Goal: Find specific page/section: Find specific page/section

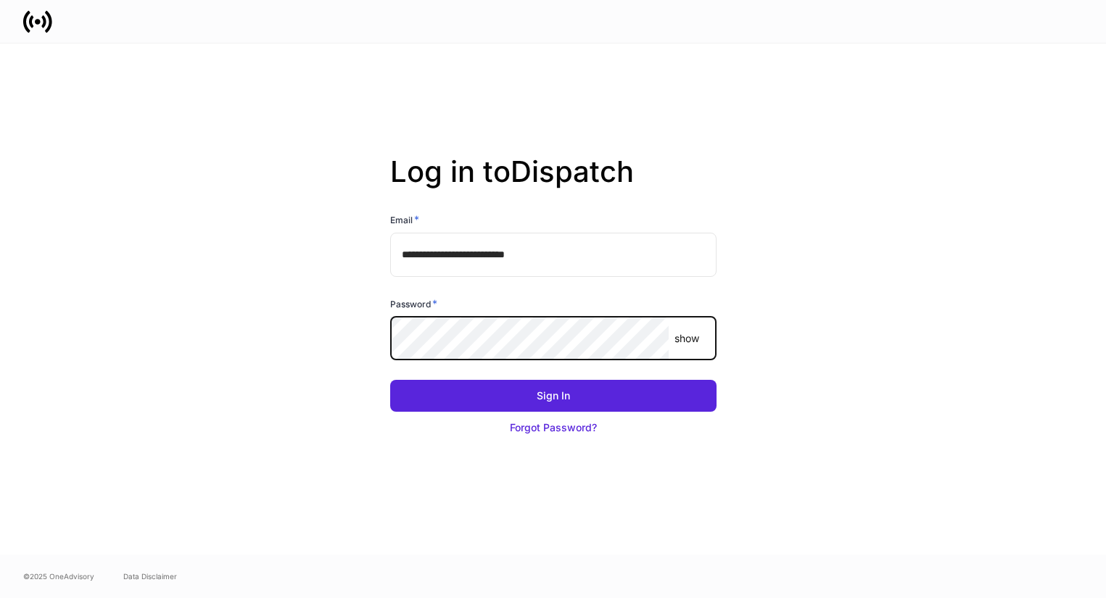
click at [533, 256] on input "**********" at bounding box center [553, 255] width 326 height 44
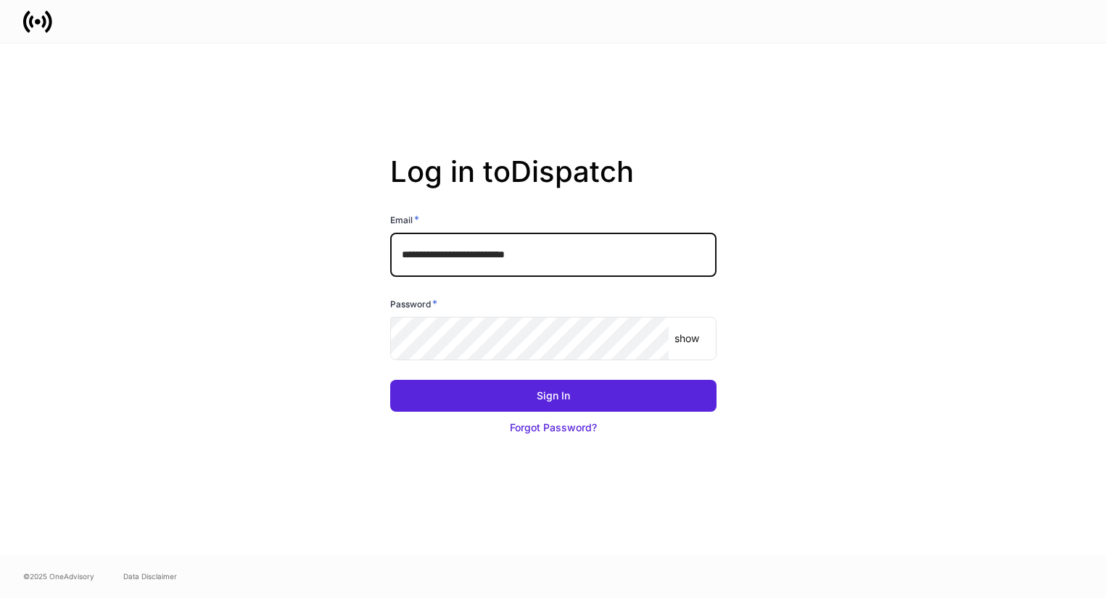
click at [0, 598] on com-1password-button at bounding box center [0, 598] width 0 height 0
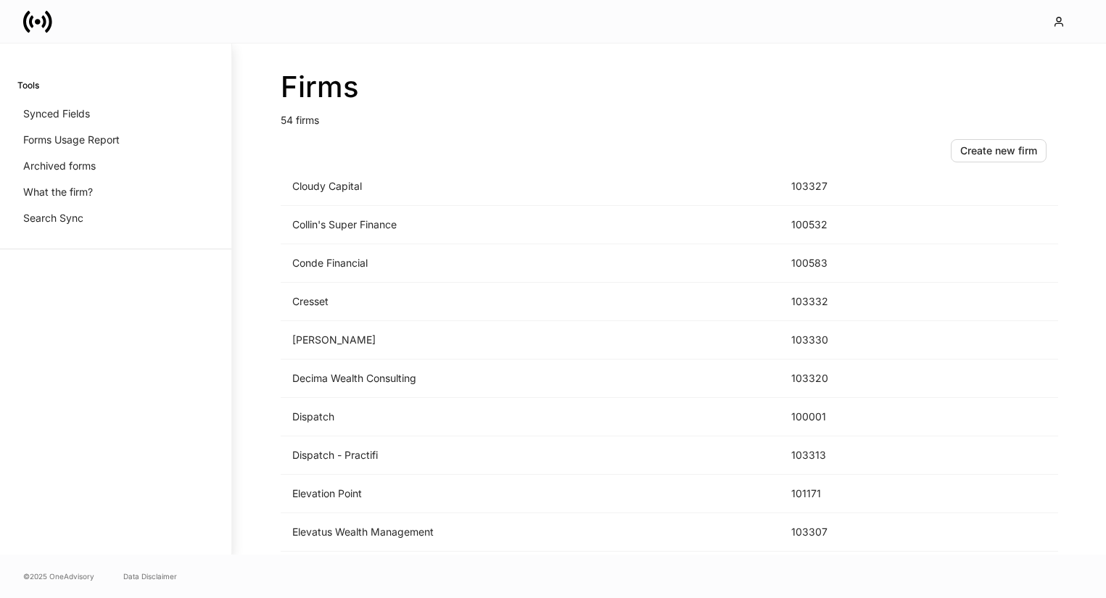
scroll to position [1002, 0]
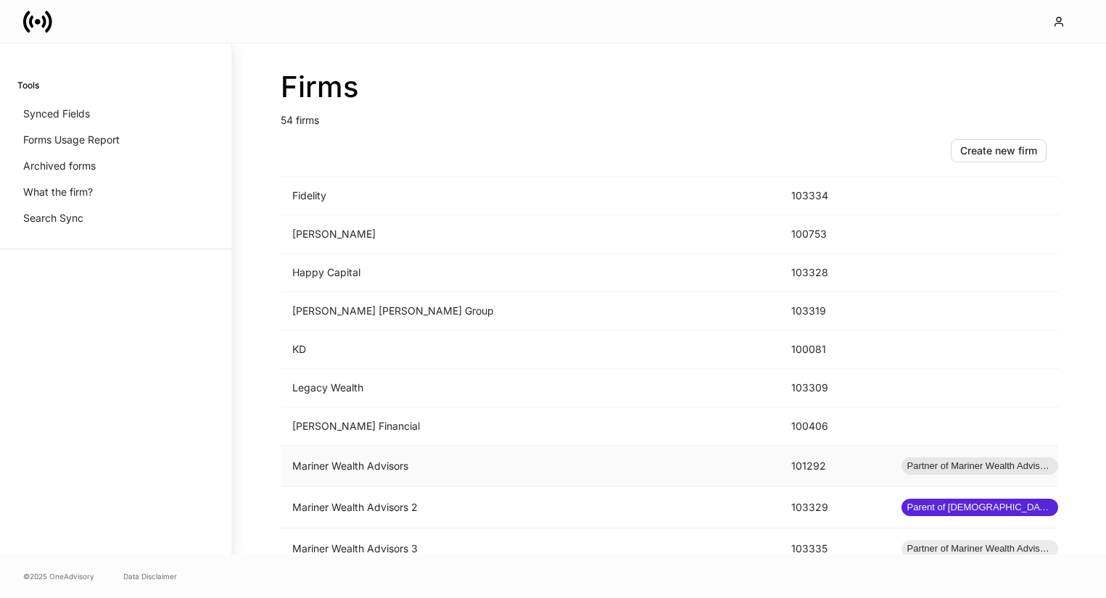
click at [490, 466] on td "Mariner Wealth Advisors" at bounding box center [530, 466] width 499 height 41
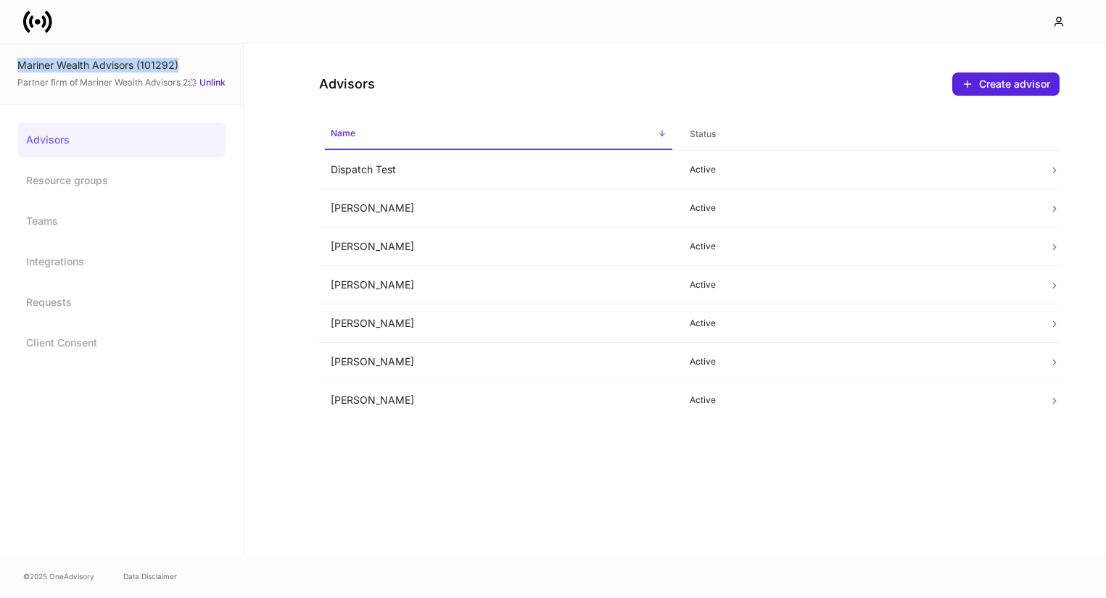
drag, startPoint x: 188, startPoint y: 67, endPoint x: 20, endPoint y: 67, distance: 167.5
click at [20, 67] on div "Mariner Wealth Advisors (101292)" at bounding box center [121, 65] width 208 height 15
copy div "Mariner Wealth Advisors (101292)"
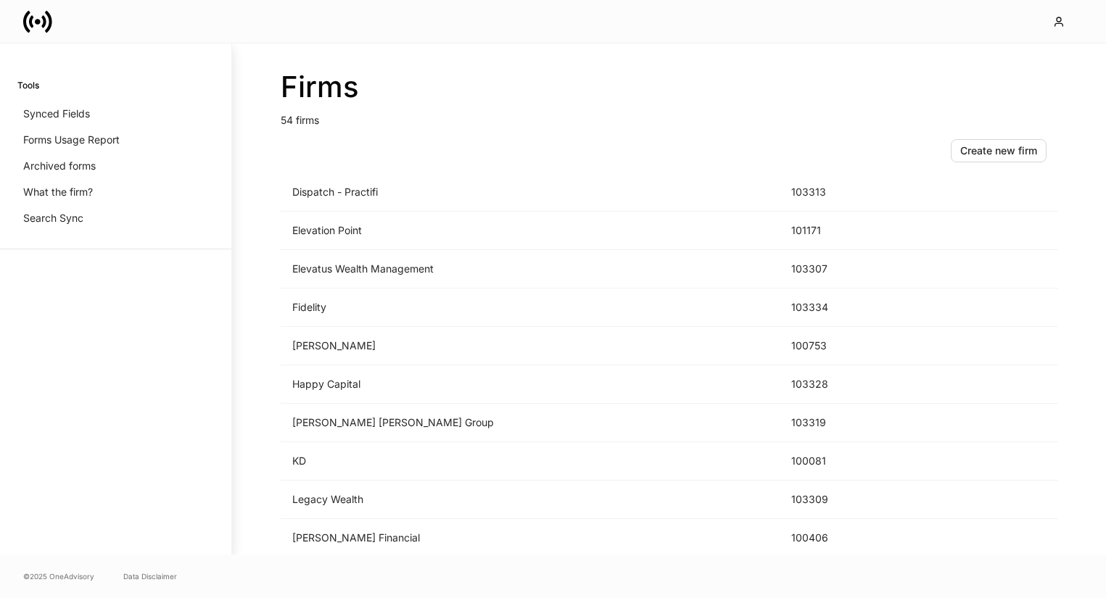
scroll to position [1283, 0]
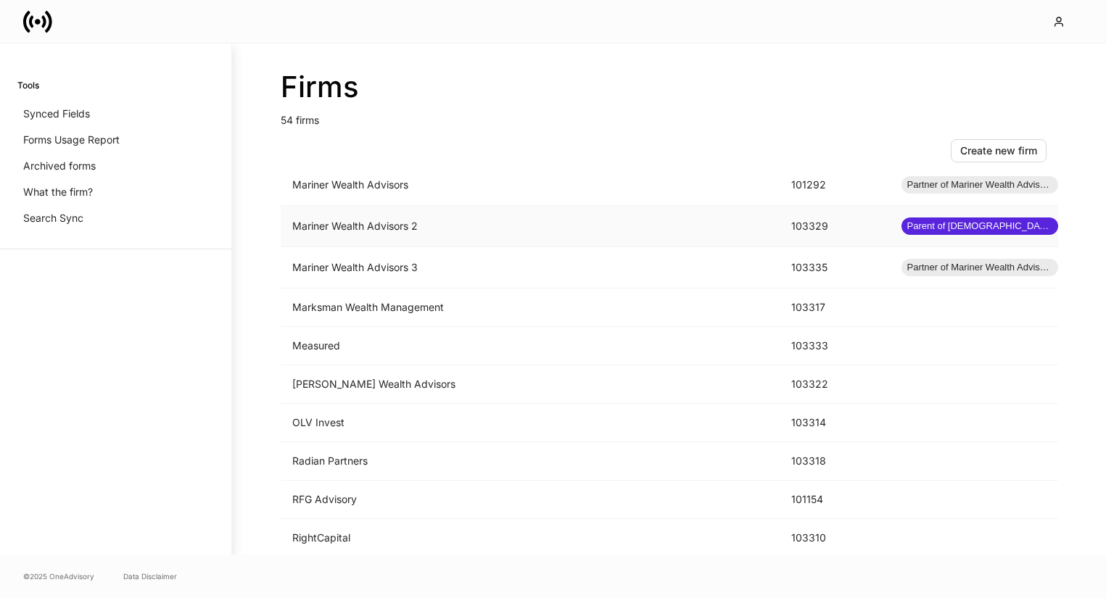
click at [343, 226] on td "Mariner Wealth Advisors 2" at bounding box center [530, 226] width 499 height 41
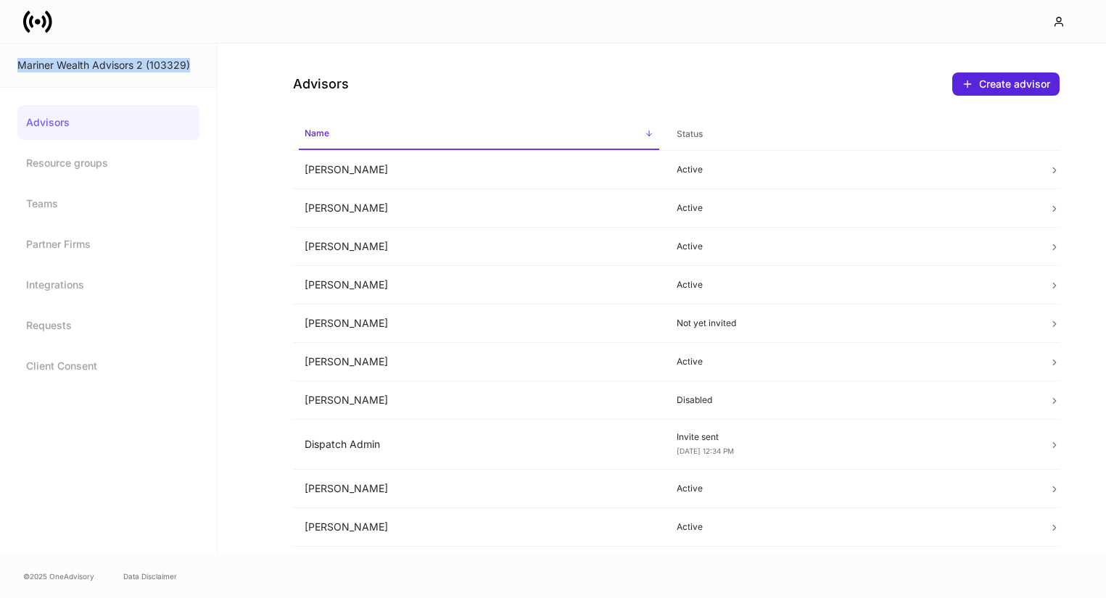
drag, startPoint x: 197, startPoint y: 62, endPoint x: -31, endPoint y: 63, distance: 228.5
click at [0, 63] on html "Mariner Wealth Advisors 2 (103329) Advisors Resource groups Teams Partner Firms…" at bounding box center [553, 299] width 1106 height 598
copy div "Mariner Wealth Advisors 2 (103329)"
click at [197, 71] on div "Mariner Wealth Advisors 2 (103329)" at bounding box center [108, 65] width 182 height 15
drag, startPoint x: 194, startPoint y: 65, endPoint x: -45, endPoint y: 65, distance: 239.4
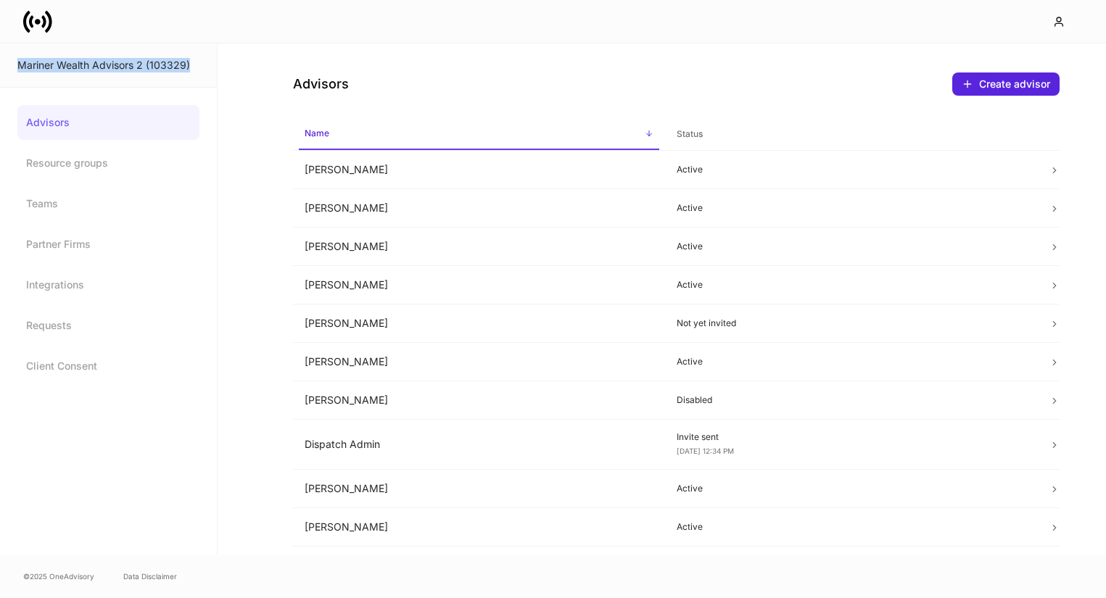
click at [0, 65] on html "Mariner Wealth Advisors 2 (103329) Advisors Resource groups Teams Partner Firms…" at bounding box center [553, 299] width 1106 height 598
copy div "Mariner Wealth Advisors 2 (103329)"
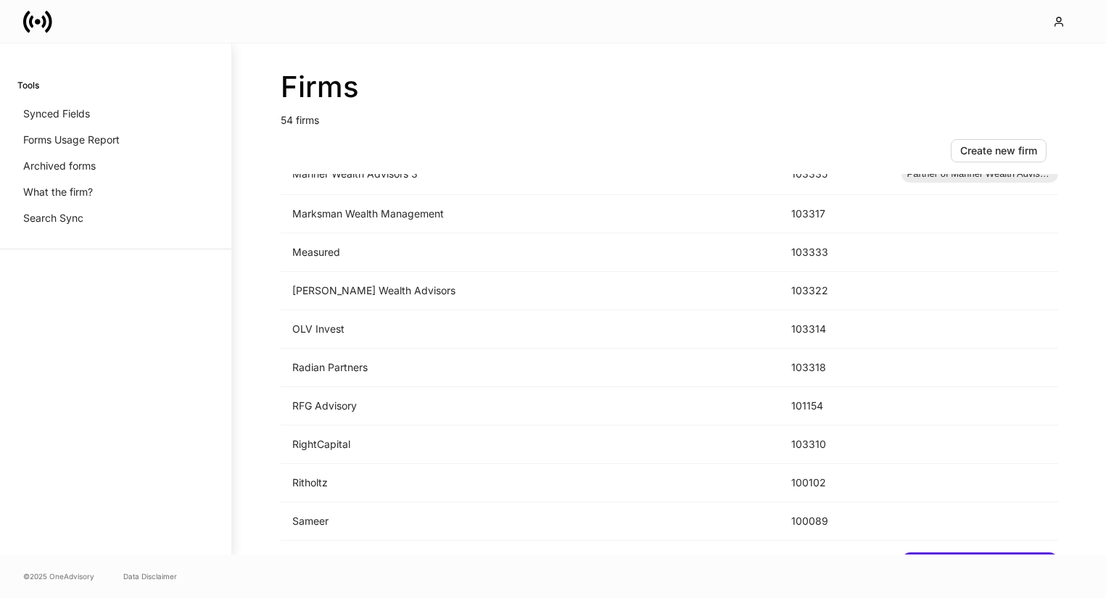
scroll to position [1262, 0]
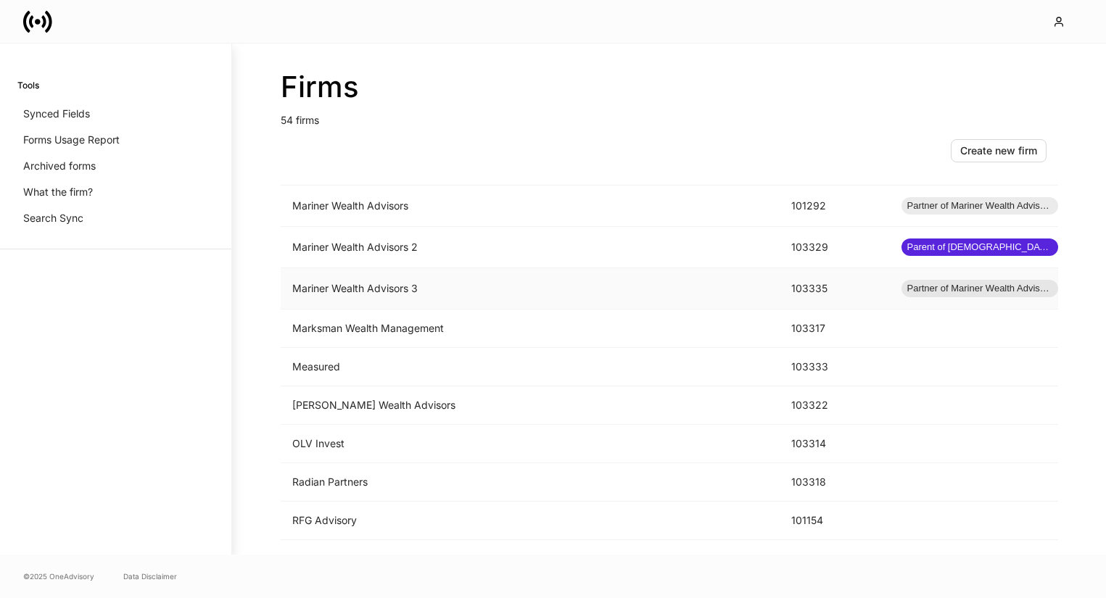
click at [385, 291] on td "Mariner Wealth Advisors 3" at bounding box center [530, 288] width 499 height 41
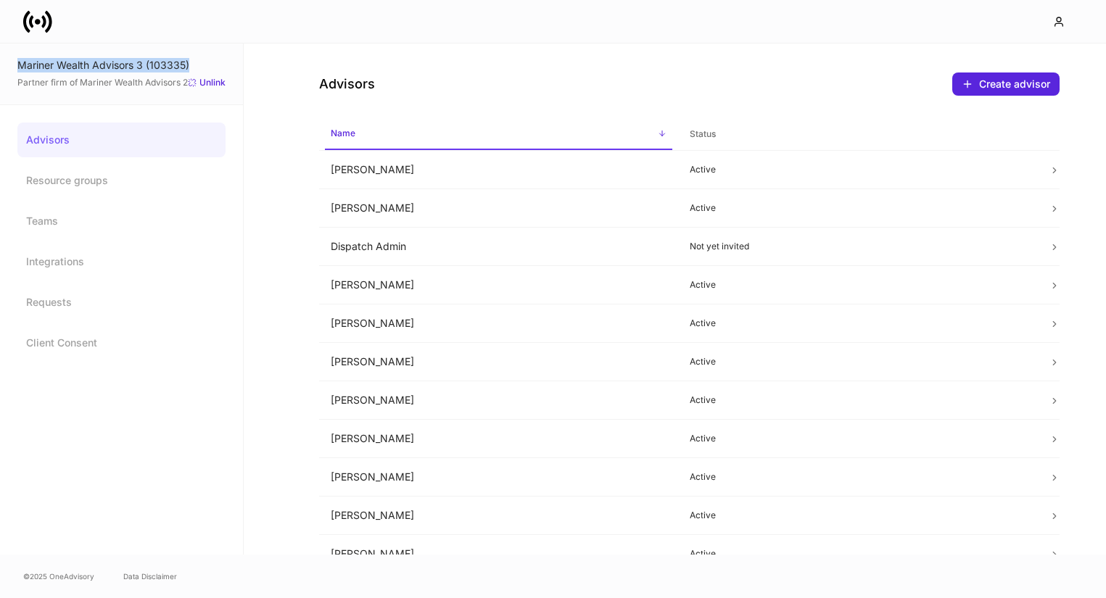
drag, startPoint x: 200, startPoint y: 62, endPoint x: -7, endPoint y: 62, distance: 207.4
click at [0, 62] on html "Mariner Wealth Advisors 3 (103335) Partner firm of Mariner Wealth Advisors 2 Un…" at bounding box center [553, 299] width 1106 height 598
copy div "Mariner Wealth Advisors 3 (103335)"
drag, startPoint x: 402, startPoint y: 323, endPoint x: 364, endPoint y: 323, distance: 37.7
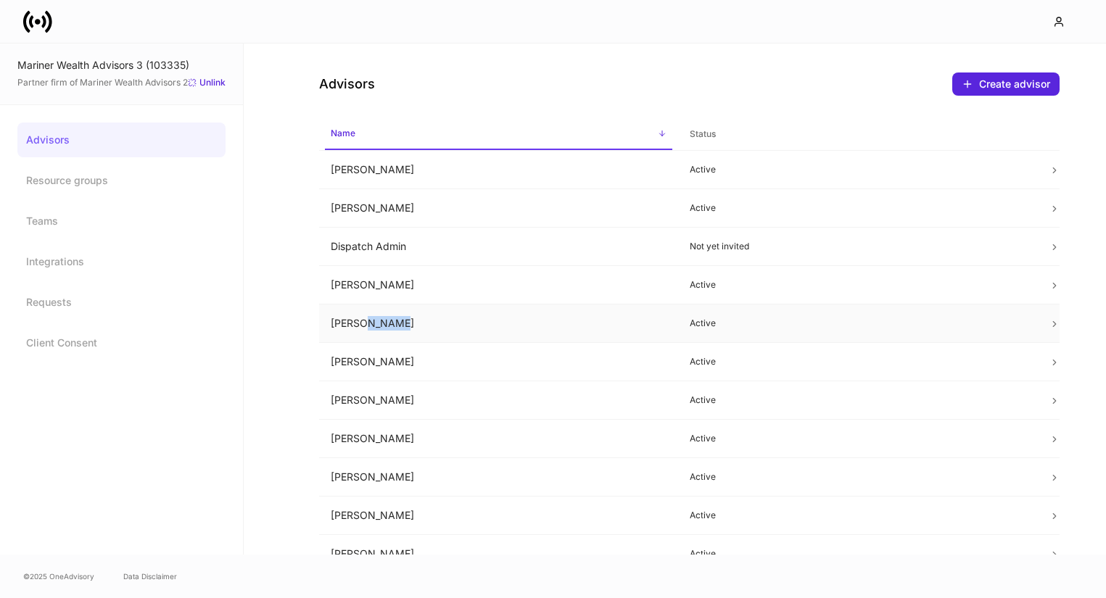
click at [364, 323] on td "[PERSON_NAME]" at bounding box center [498, 324] width 359 height 38
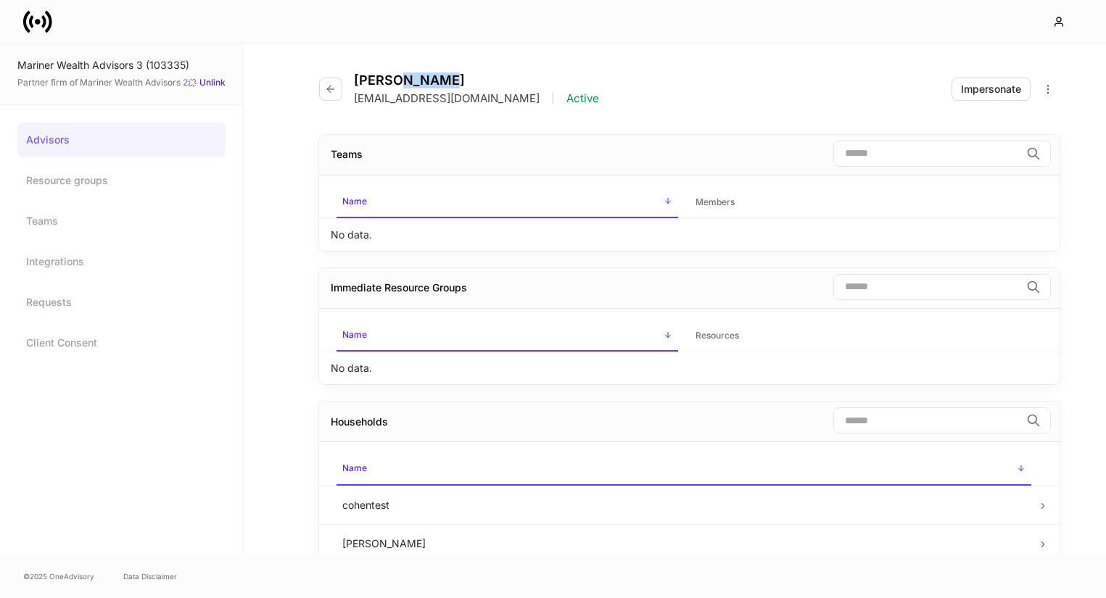
drag, startPoint x: 437, startPoint y: 79, endPoint x: 397, endPoint y: 78, distance: 39.2
click at [397, 78] on h4 "[PERSON_NAME]" at bounding box center [476, 81] width 245 height 16
copy h4 "Karaki"
